Goal: Task Accomplishment & Management: Complete application form

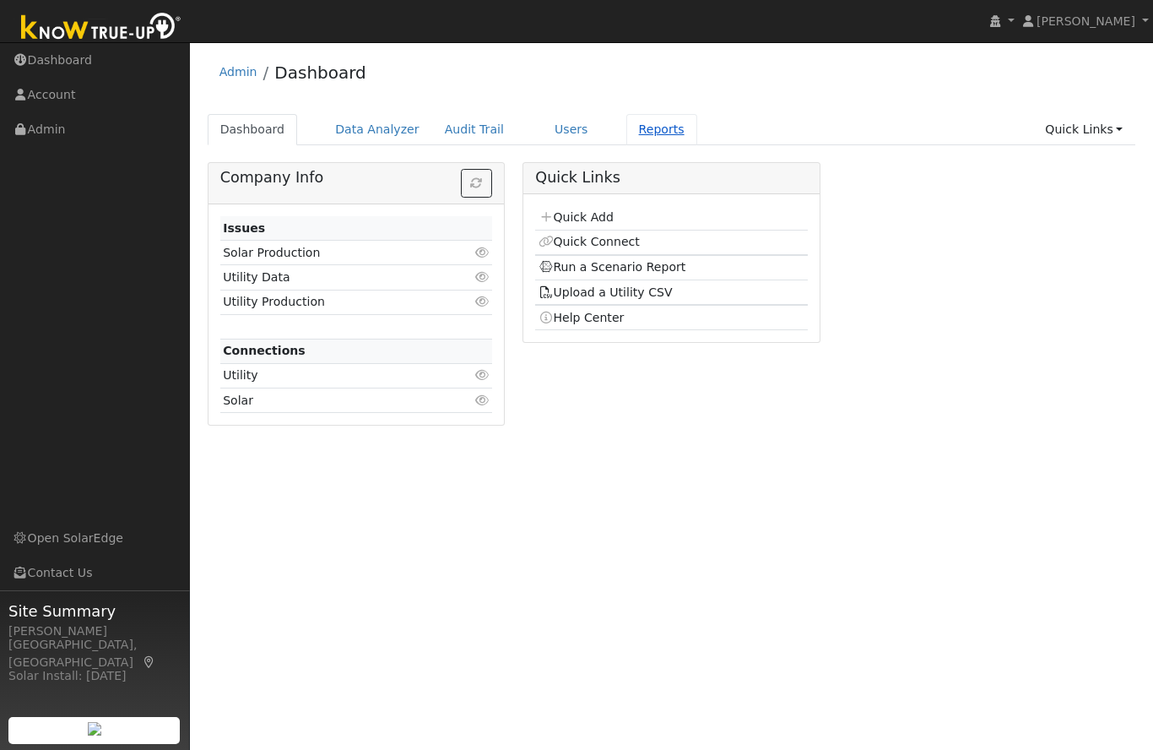
click at [652, 133] on link "Reports" at bounding box center [661, 129] width 71 height 31
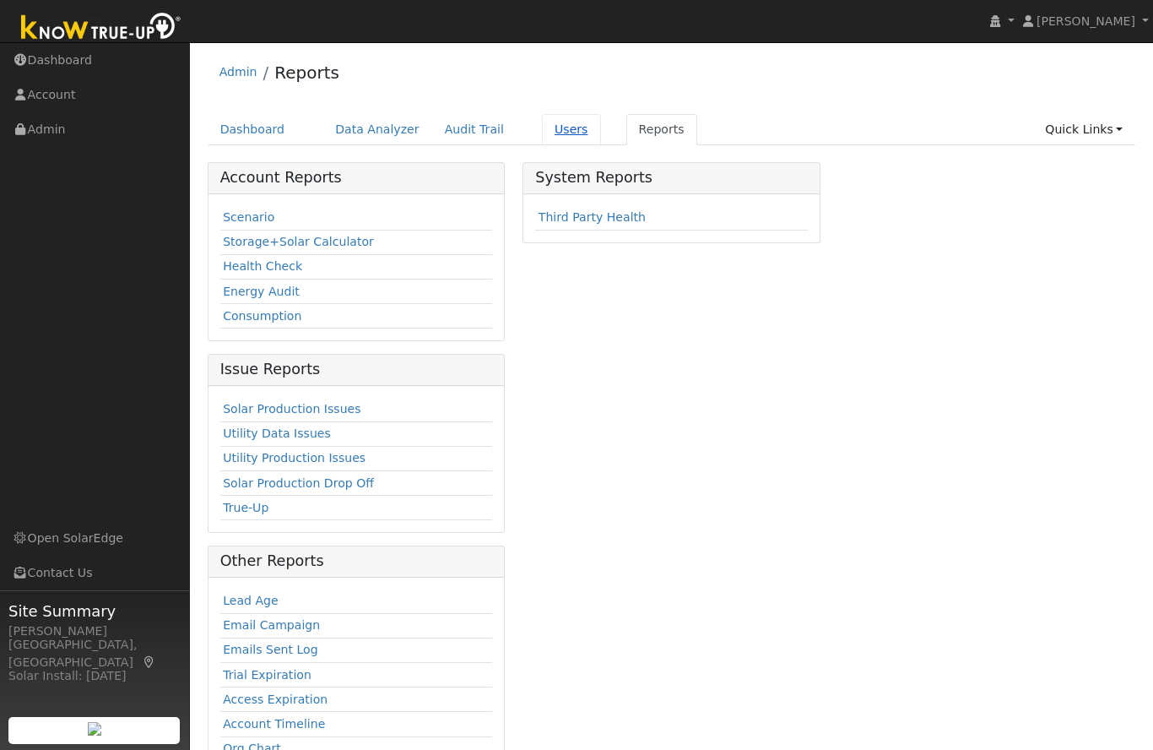
click at [561, 130] on link "Users" at bounding box center [571, 129] width 59 height 31
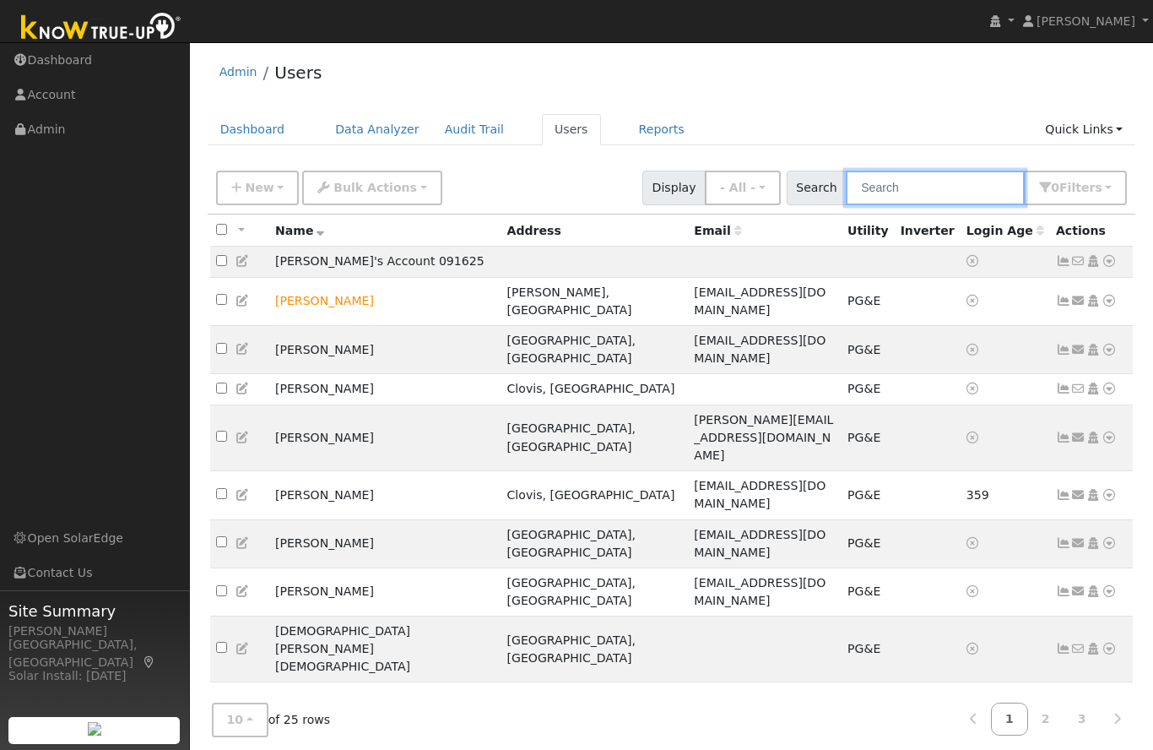
click at [947, 189] on input "text" at bounding box center [935, 188] width 179 height 35
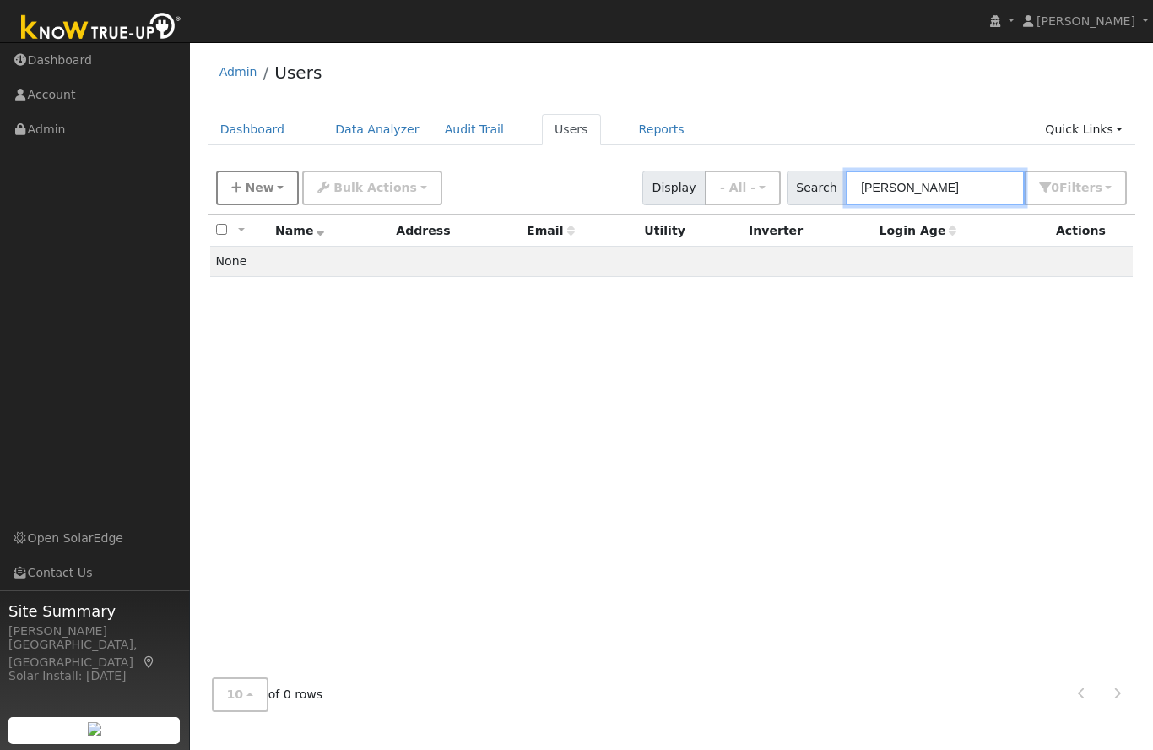
type input "[PERSON_NAME]"
click at [268, 183] on span "New" at bounding box center [259, 188] width 29 height 14
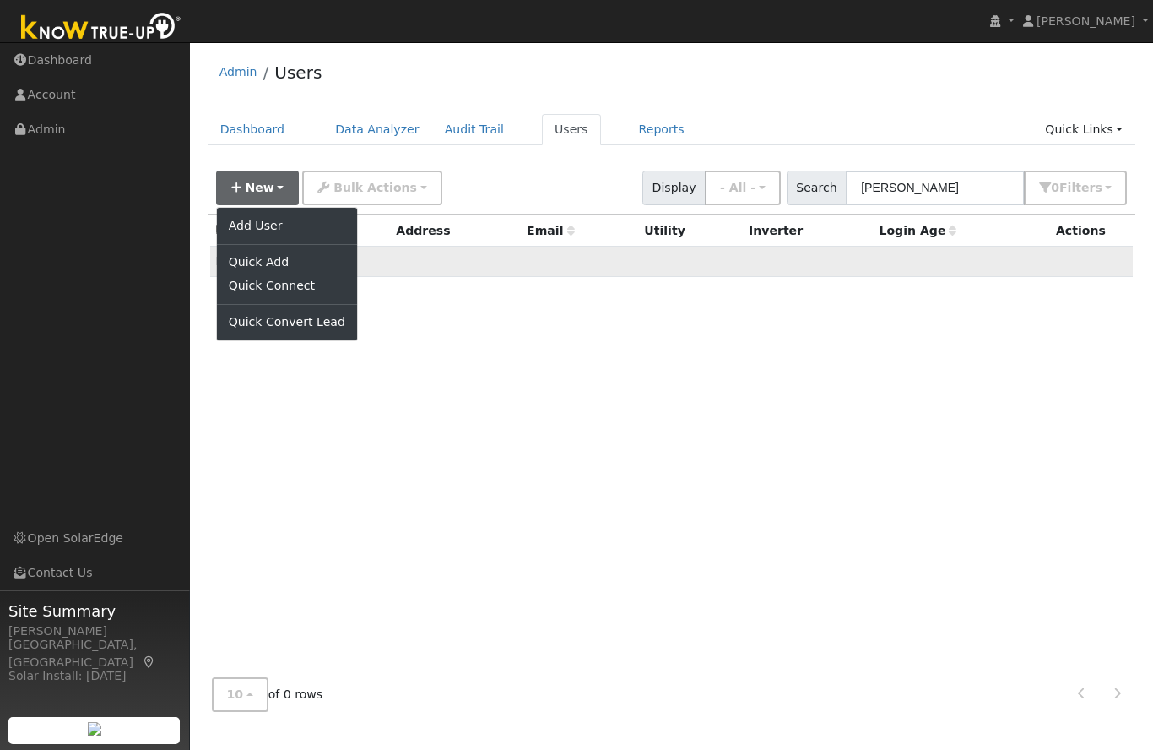
click at [271, 267] on link "Quick Add" at bounding box center [287, 263] width 140 height 24
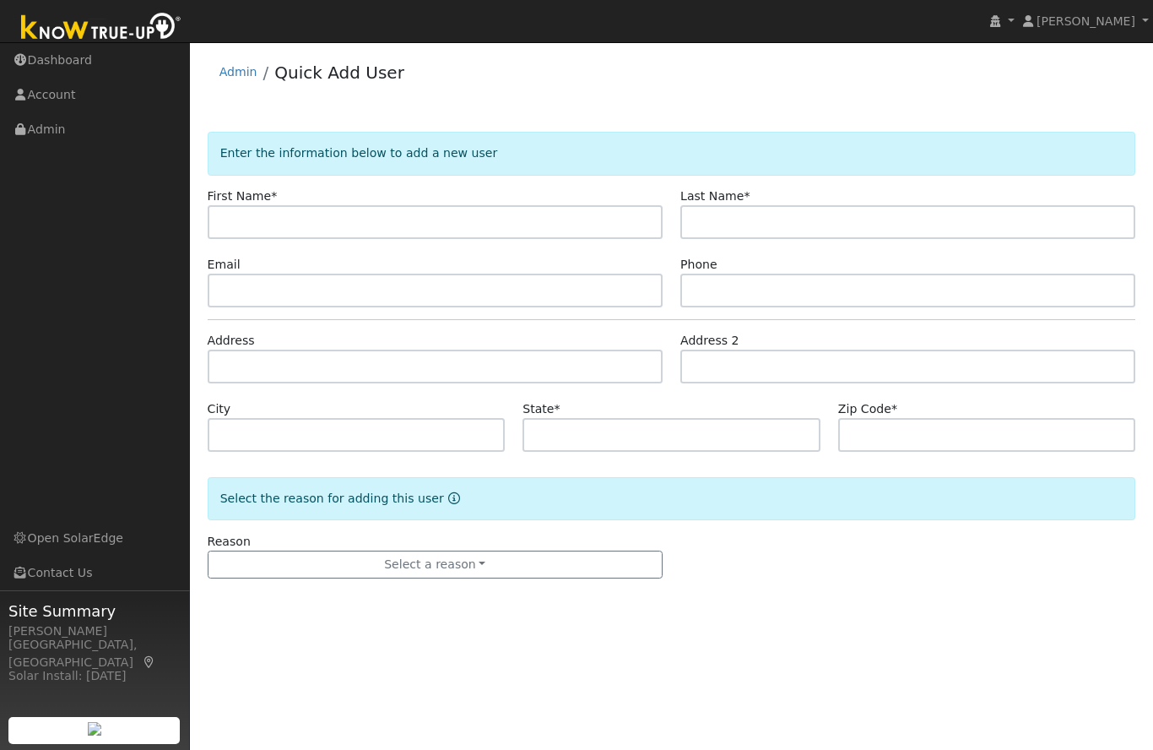
click at [327, 217] on input "text" at bounding box center [435, 222] width 455 height 34
type input "/"
type input "[PERSON_NAME]"
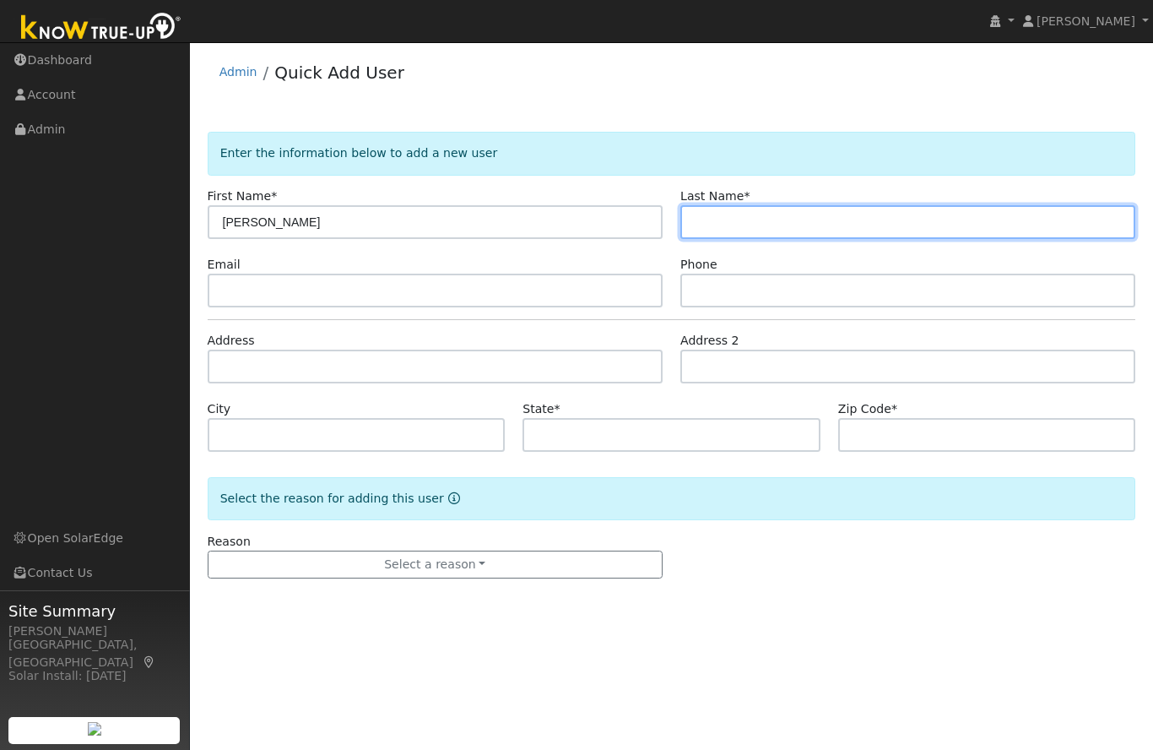
click at [694, 216] on input "text" at bounding box center [907, 222] width 455 height 34
type input "[PERSON_NAME]"
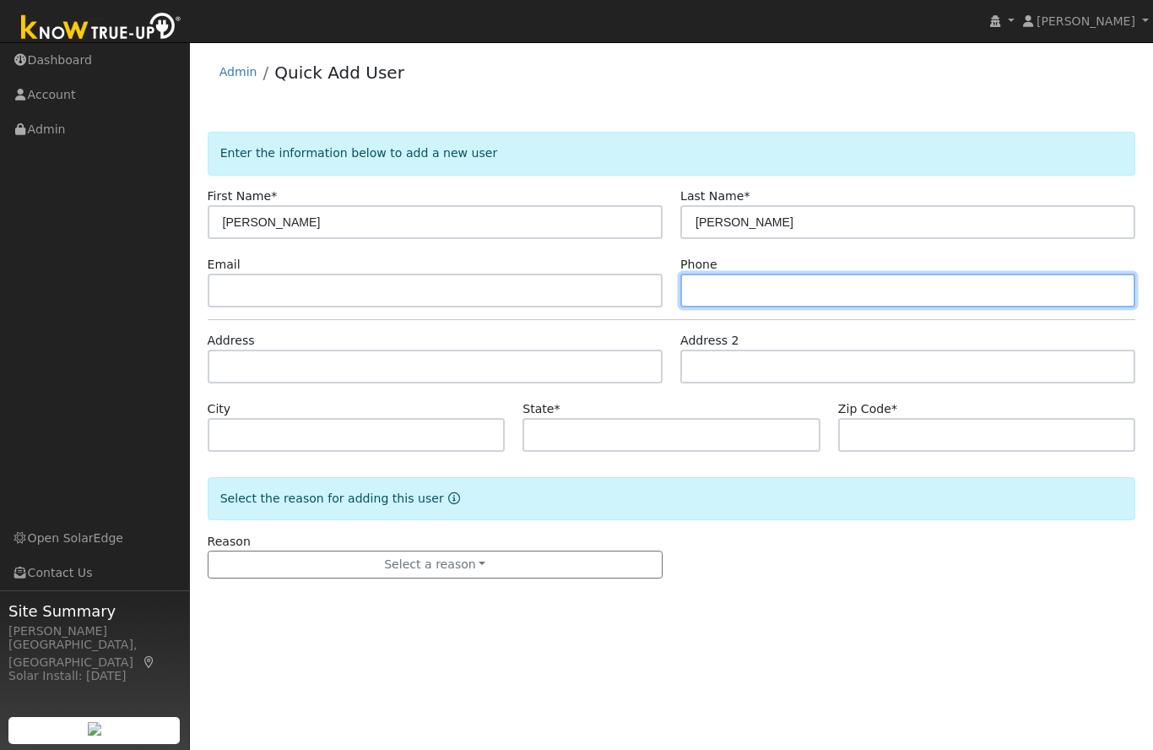
click at [712, 286] on input "text" at bounding box center [907, 290] width 455 height 34
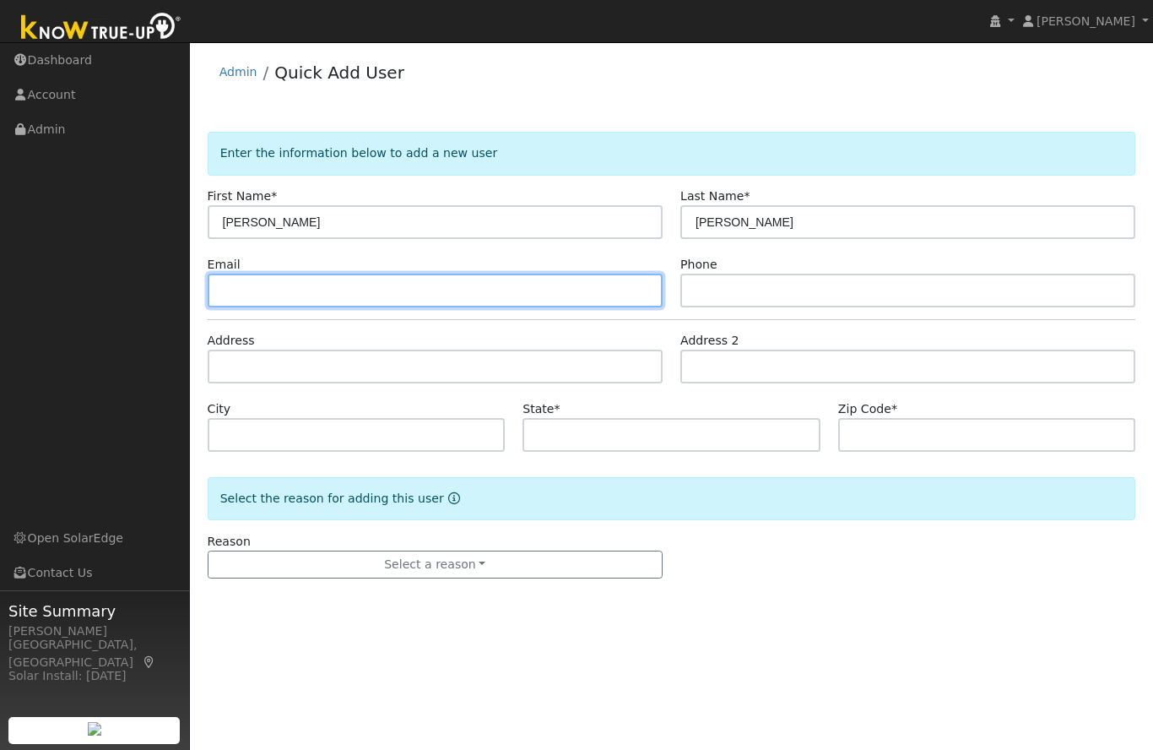
click at [300, 294] on input "text" at bounding box center [435, 290] width 455 height 34
type input "[EMAIL_ADDRESS][DOMAIN_NAME]"
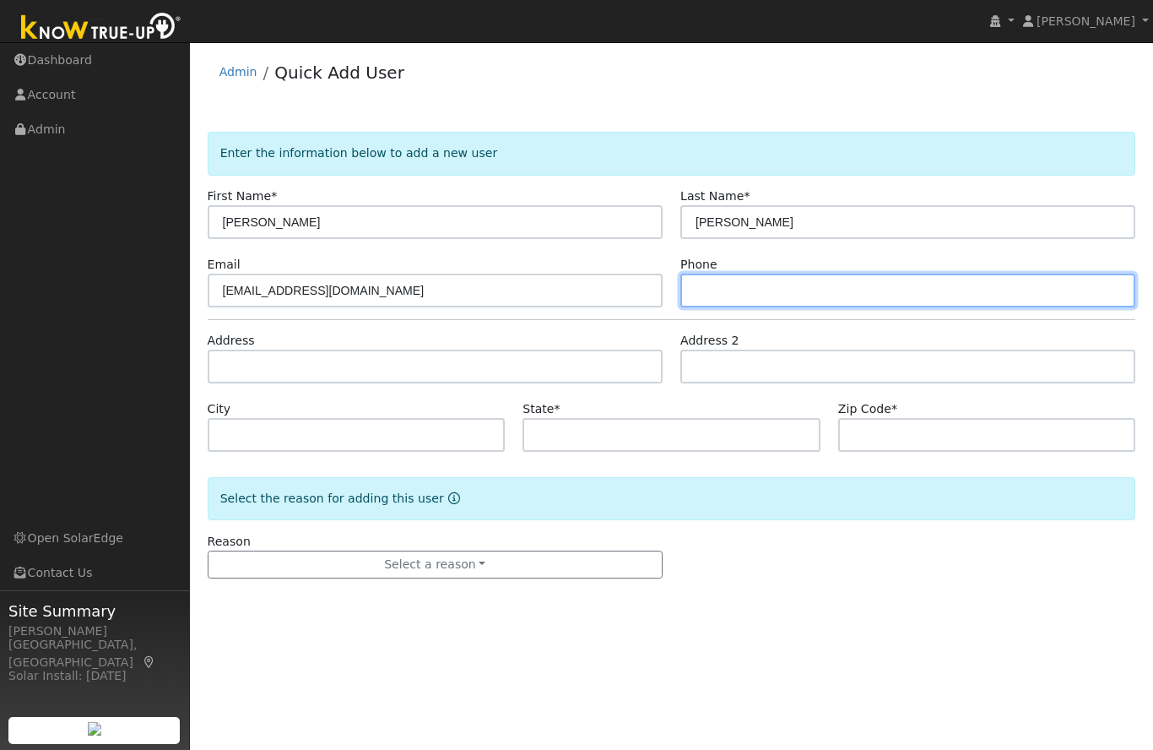
click at [896, 301] on input "text" at bounding box center [907, 290] width 455 height 34
type input "[PHONE_NUMBER]"
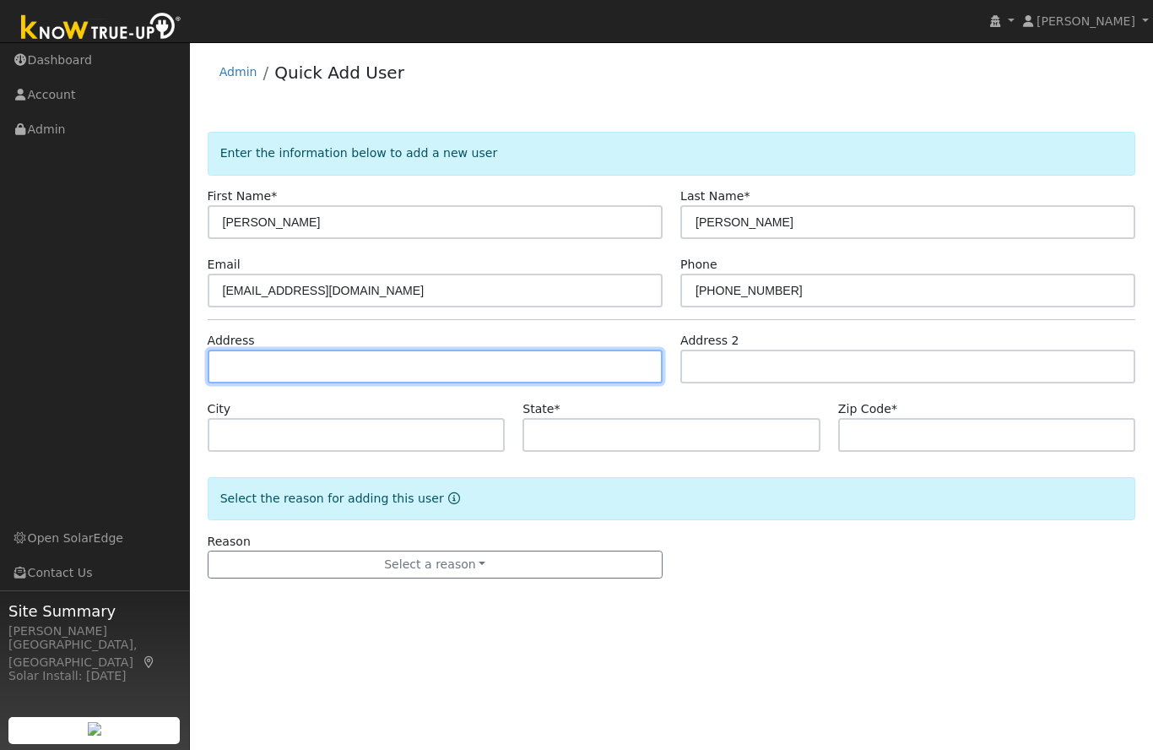
click at [336, 360] on input "text" at bounding box center [435, 366] width 455 height 34
type input "[STREET_ADDRESS]"
type input "[GEOGRAPHIC_DATA]"
type input "CA"
type input "93704"
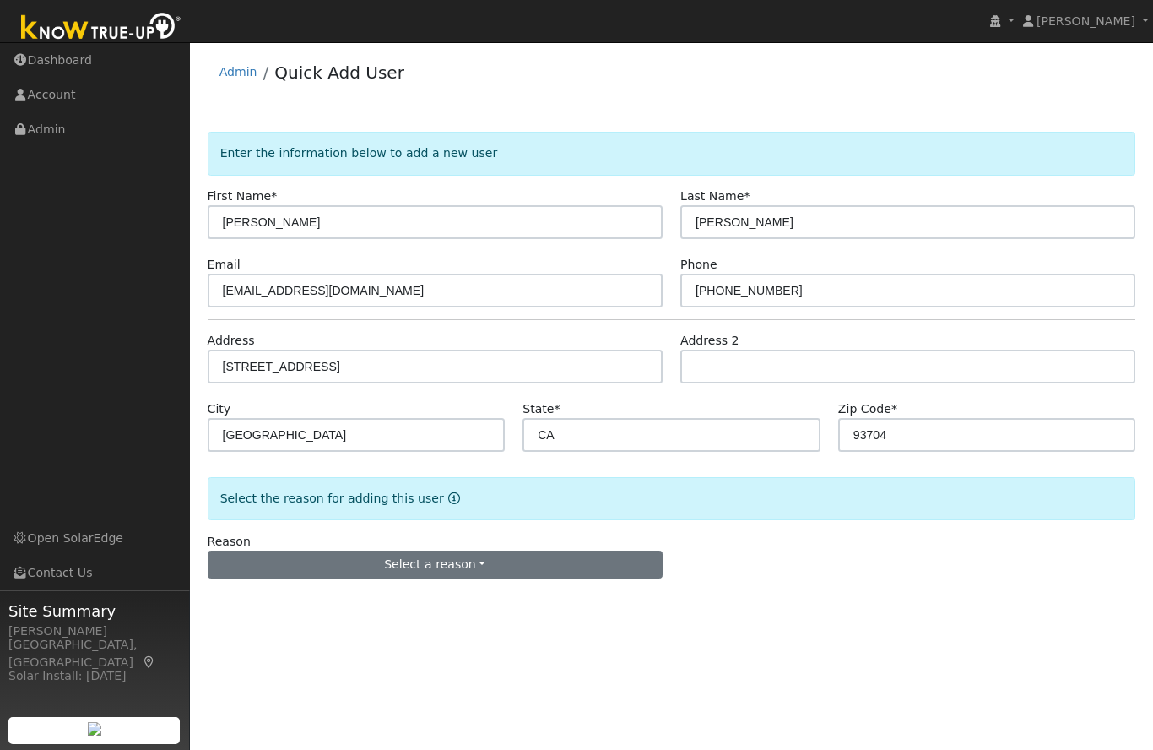
click at [448, 566] on button "Select a reason" at bounding box center [435, 564] width 455 height 29
click at [305, 650] on link "New customer has solar" at bounding box center [301, 647] width 187 height 24
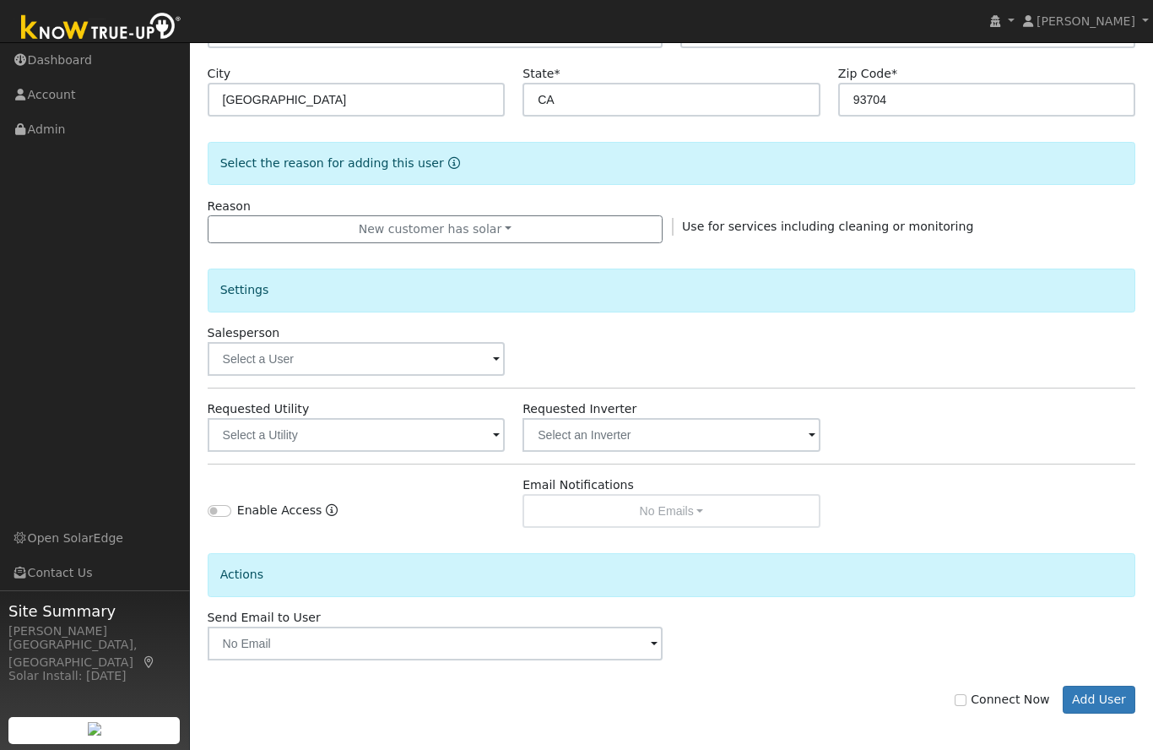
scroll to position [340, 0]
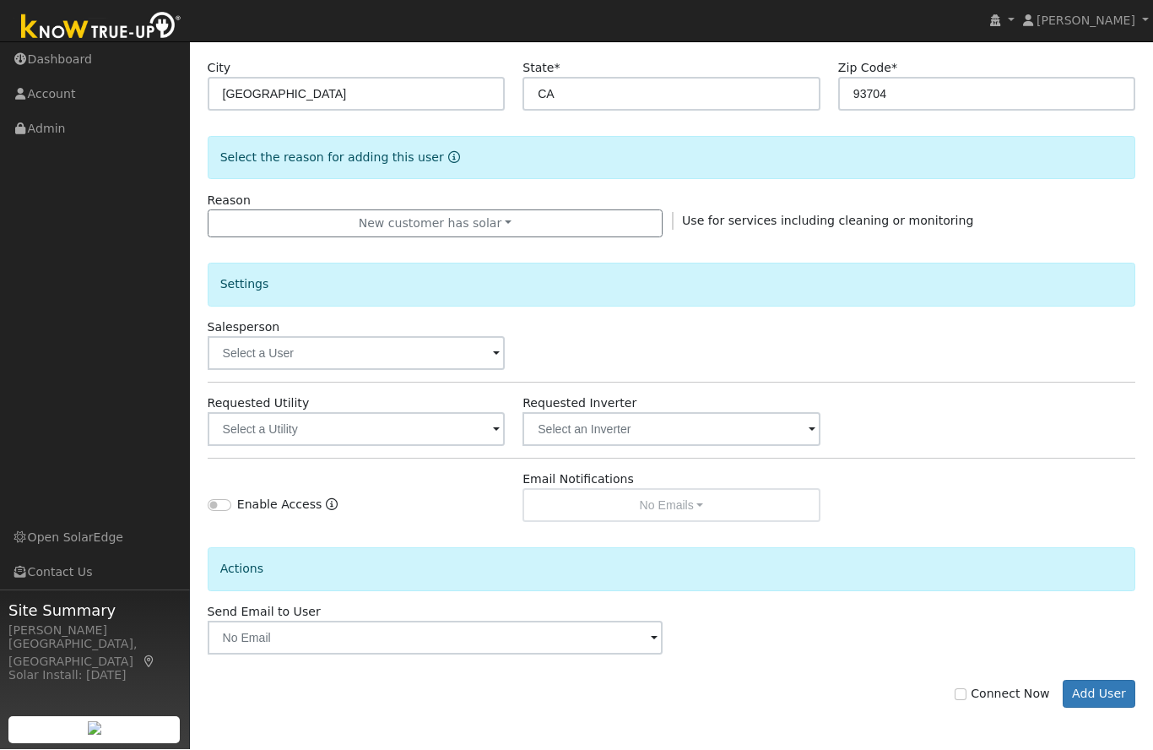
click at [966, 689] on input "Connect Now" at bounding box center [961, 695] width 12 height 12
checkbox input "true"
click at [1093, 693] on button "Add User" at bounding box center [1099, 694] width 73 height 29
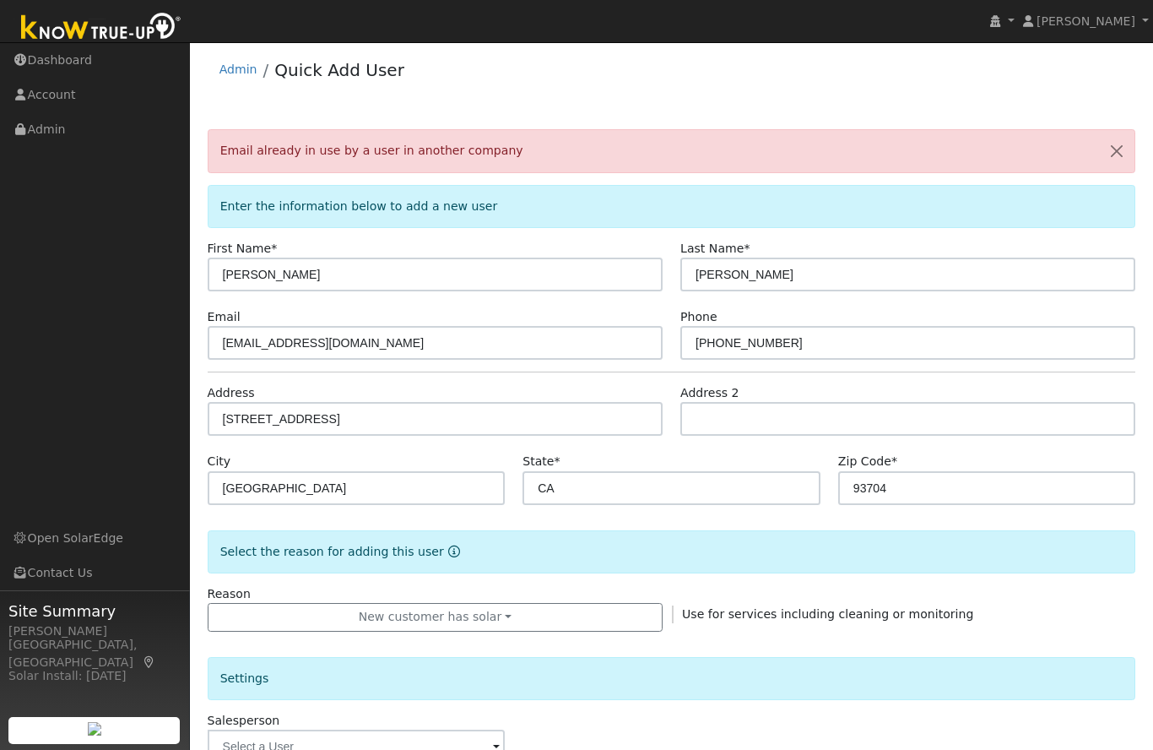
scroll to position [0, 0]
